Goal: Find contact information

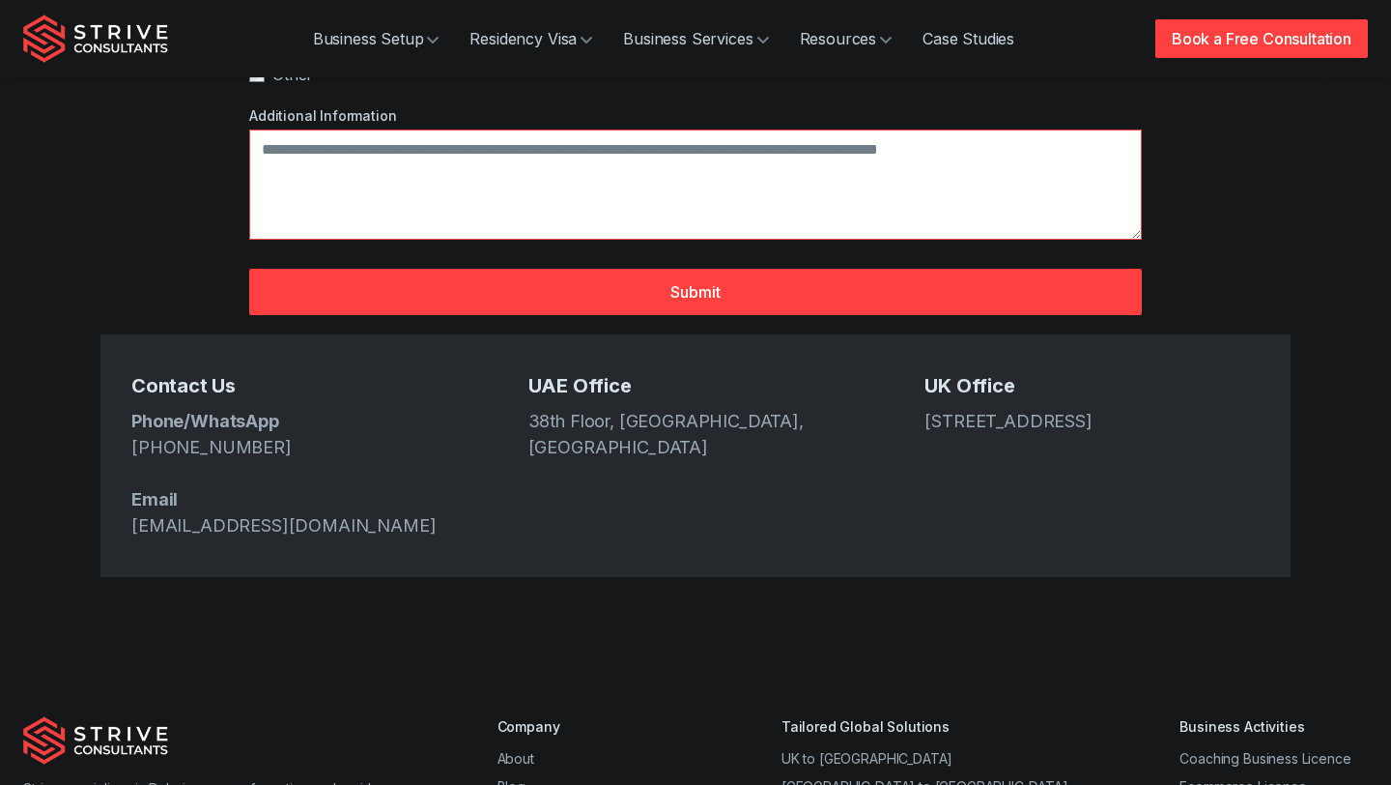
scroll to position [673, 0]
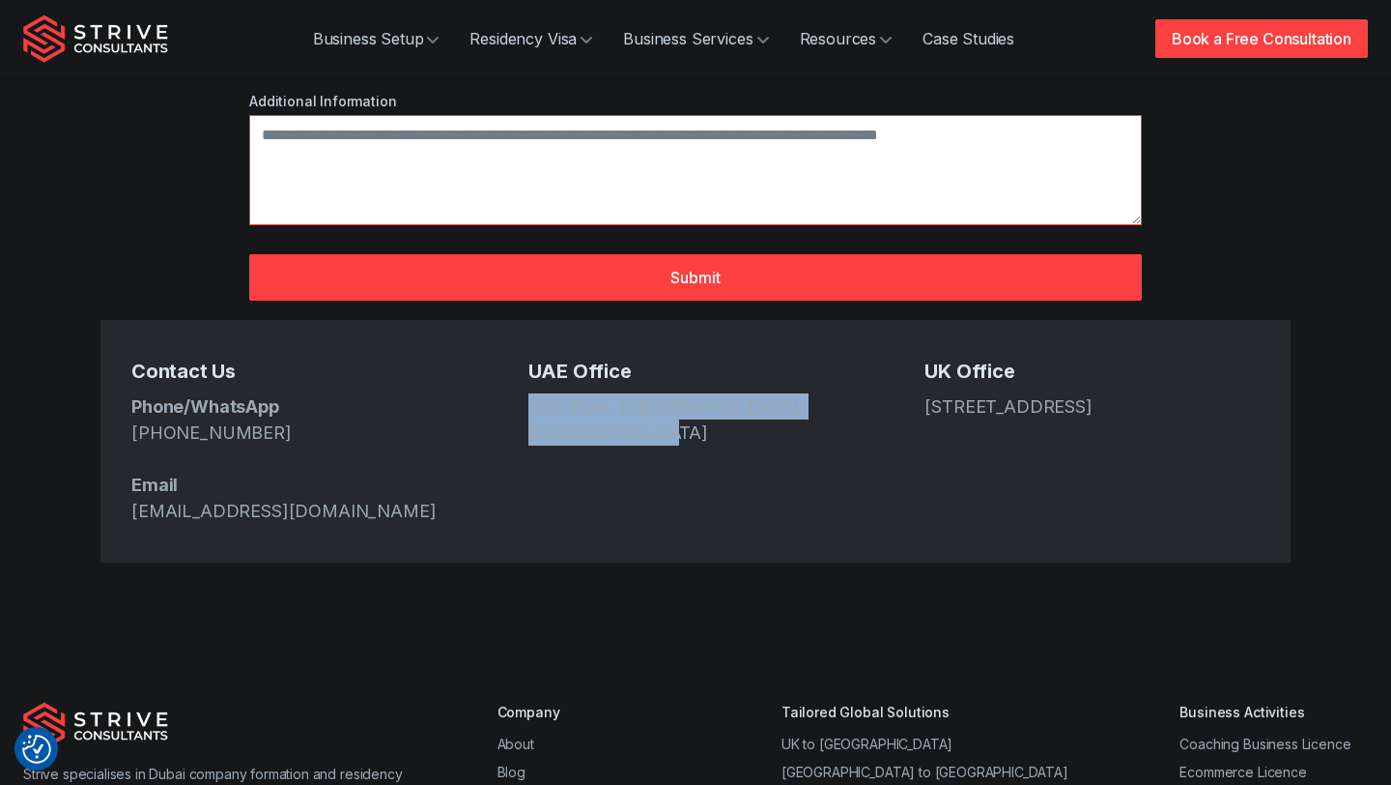
drag, startPoint x: 614, startPoint y: 376, endPoint x: 514, endPoint y: 344, distance: 104.5
click at [513, 343] on div "Contact Us Phone/WhatsApp [PHONE_NUMBER] Email [EMAIL_ADDRESS][DOMAIN_NAME] [GE…" at bounding box center [695, 441] width 1190 height 243
copy address "38th Floor, [GEOGRAPHIC_DATA], [GEOGRAPHIC_DATA]"
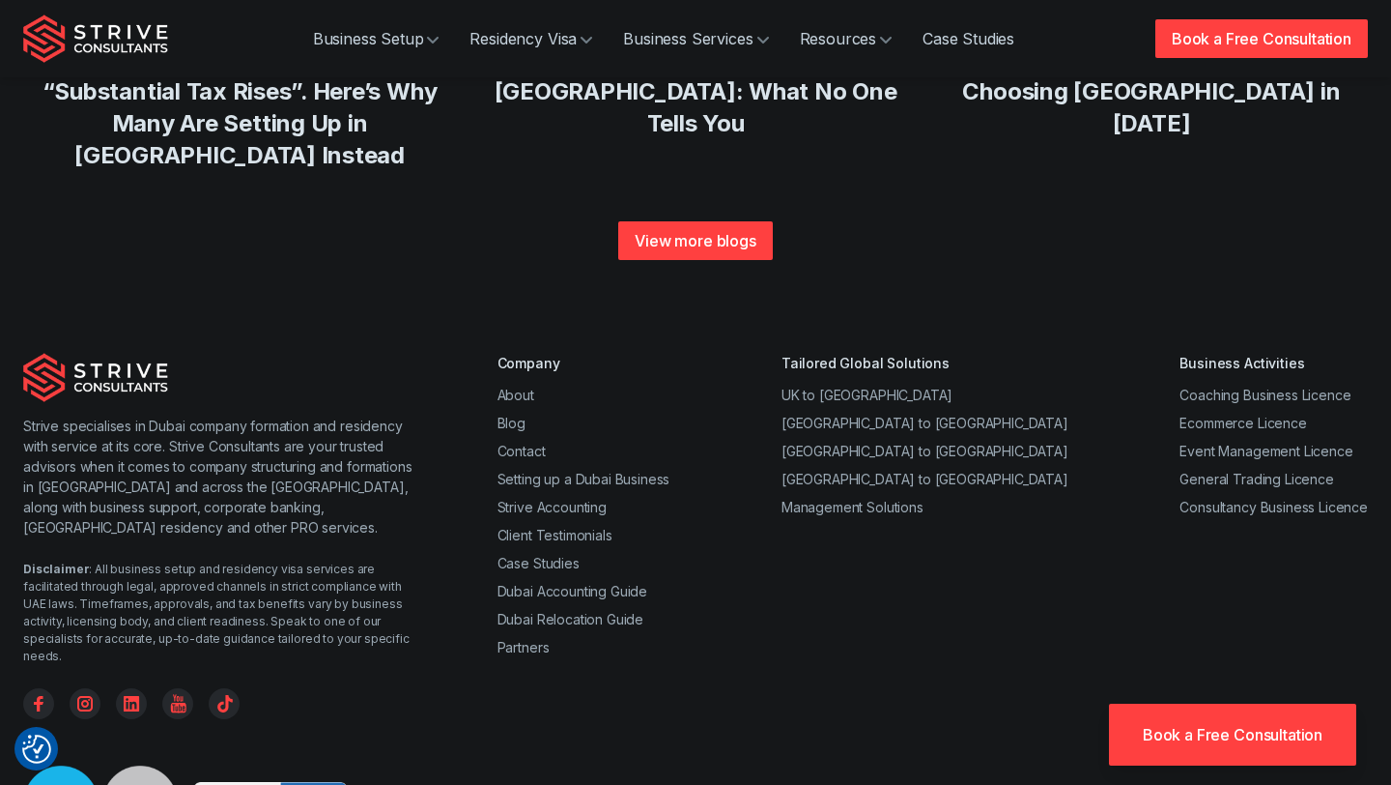
scroll to position [7549, 0]
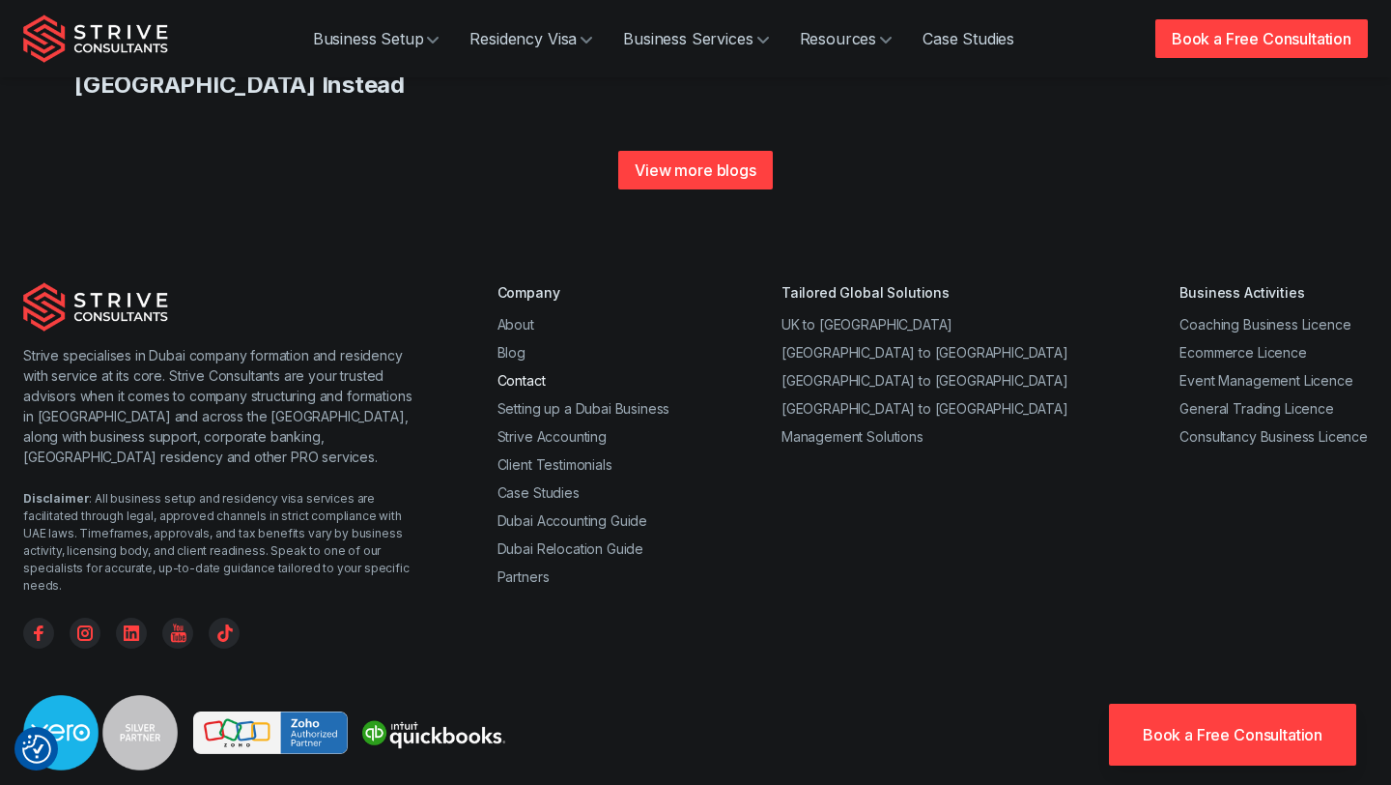
click at [535, 372] on link "Contact" at bounding box center [522, 380] width 48 height 16
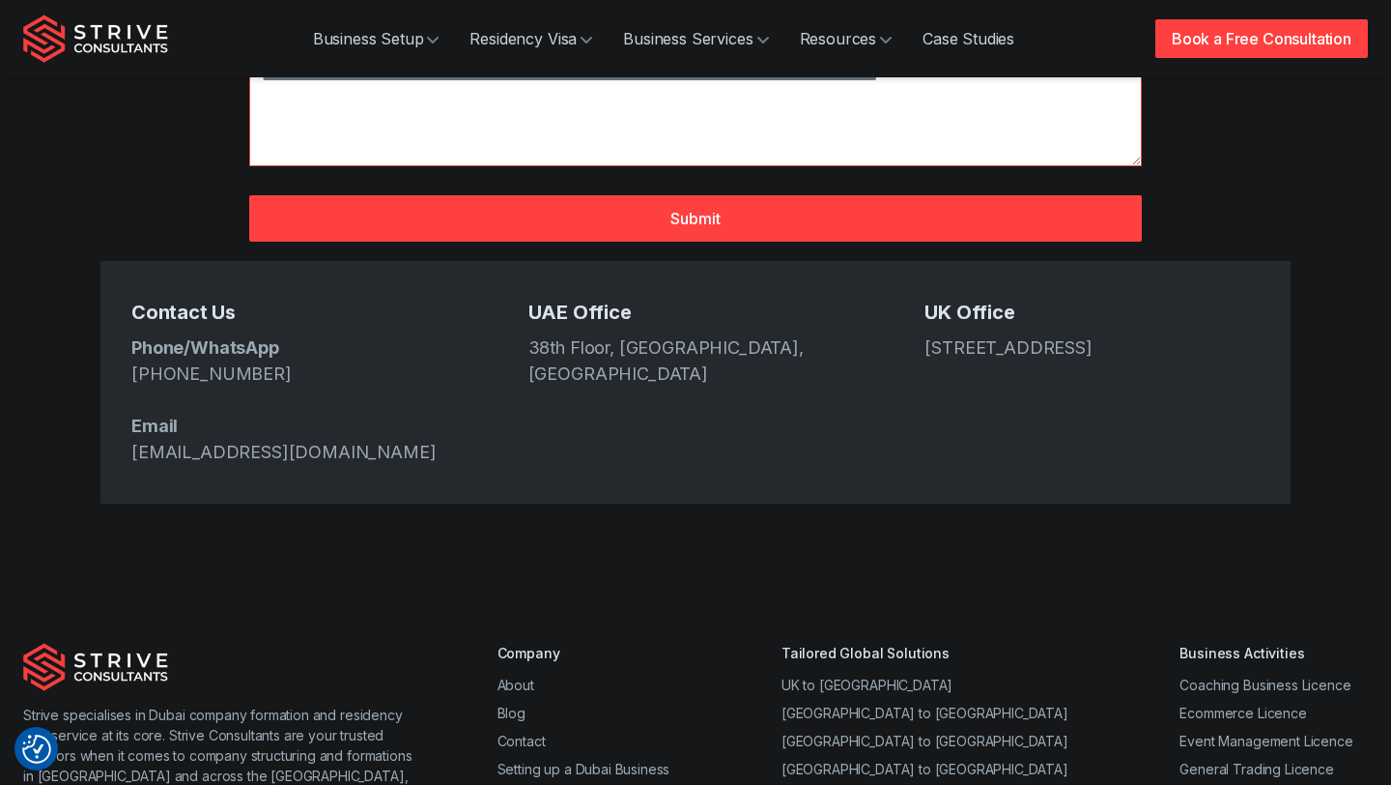
scroll to position [741, 0]
